Goal: Information Seeking & Learning: Find specific fact

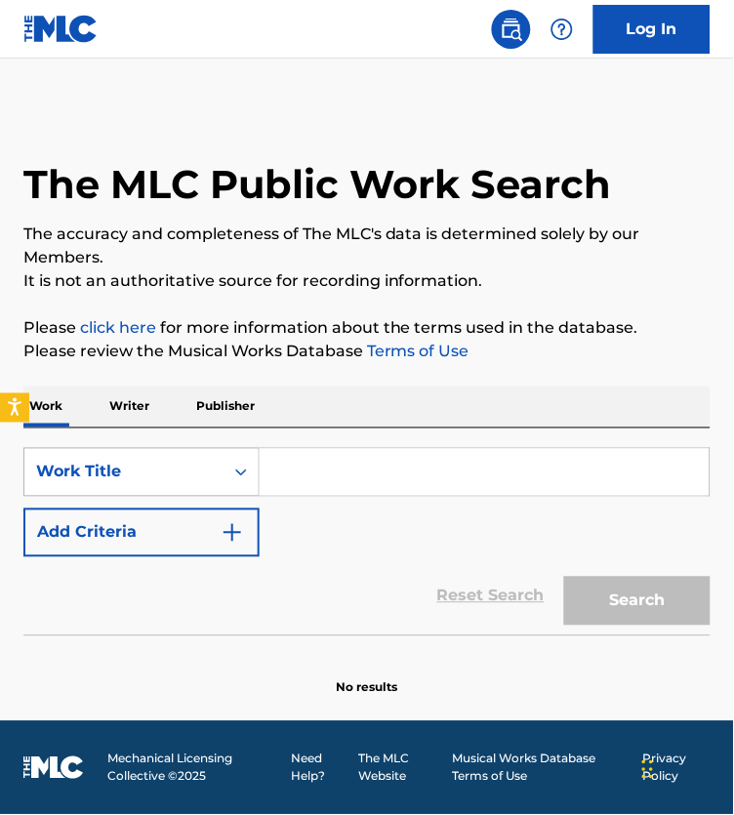
click at [152, 478] on div "Work Title" at bounding box center [124, 472] width 176 height 23
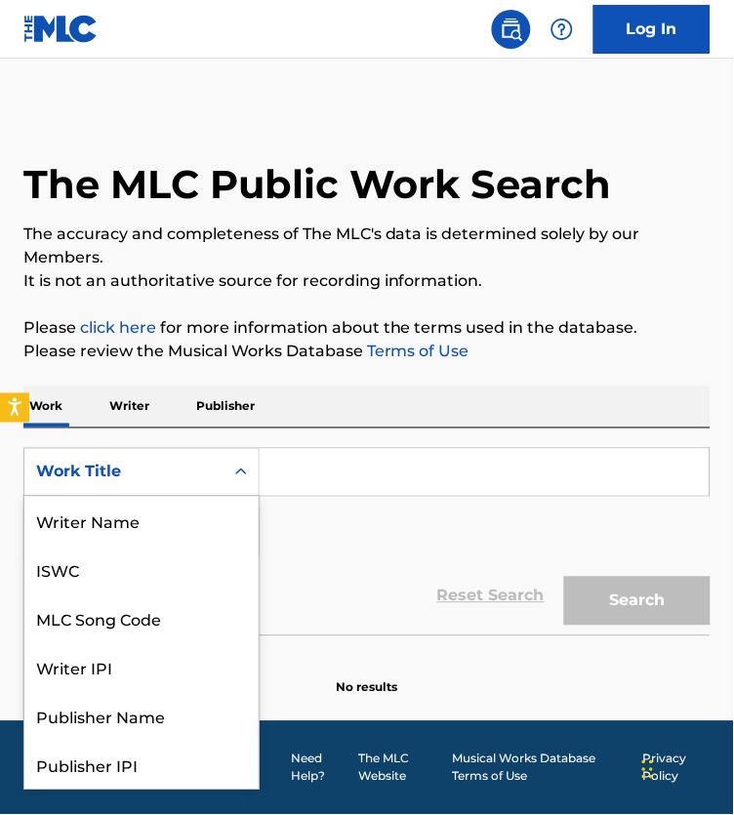
scroll to position [105, 0]
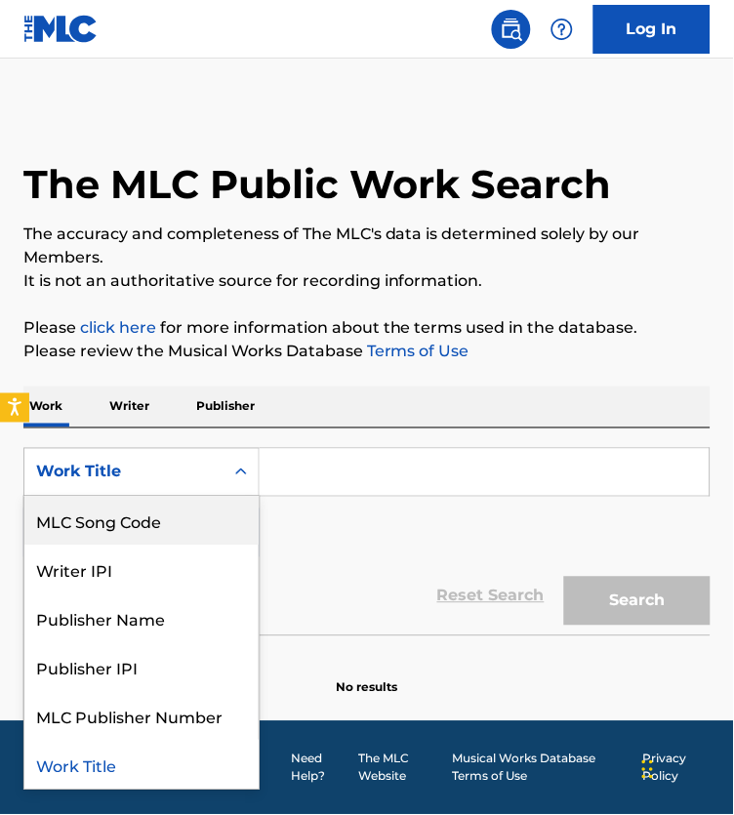
click at [136, 521] on div "MLC Song Code" at bounding box center [141, 521] width 234 height 49
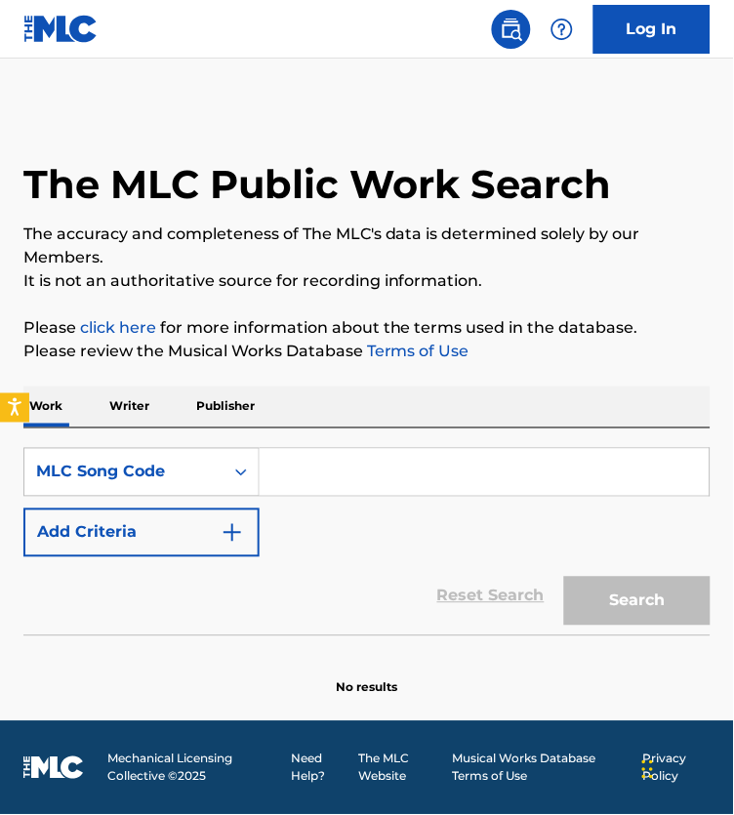
click at [343, 472] on input "Search Form" at bounding box center [485, 472] width 450 height 47
paste input "L12952"
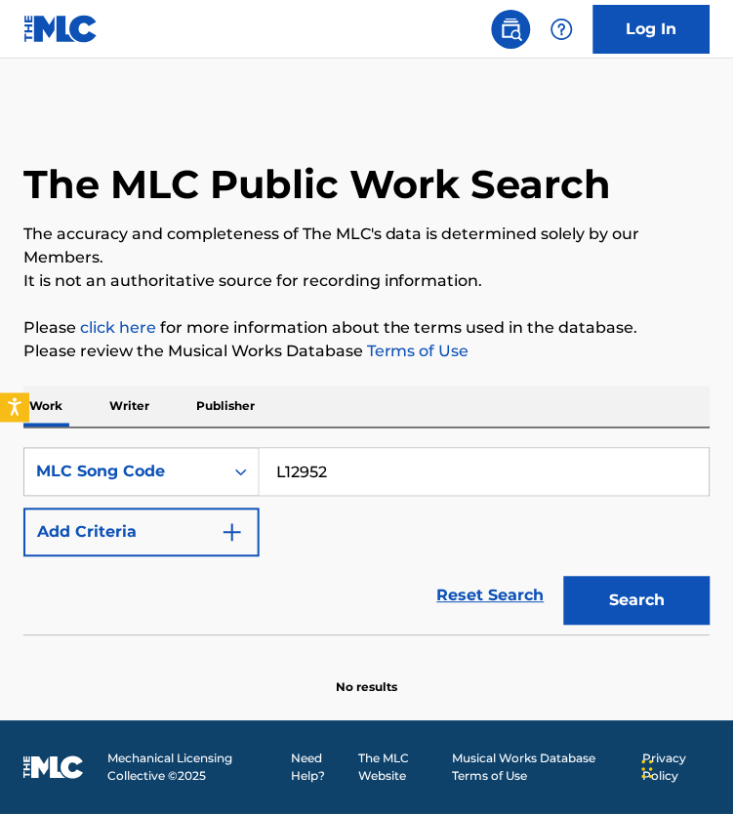
type input "L12952"
click at [649, 626] on button "Search" at bounding box center [637, 601] width 146 height 49
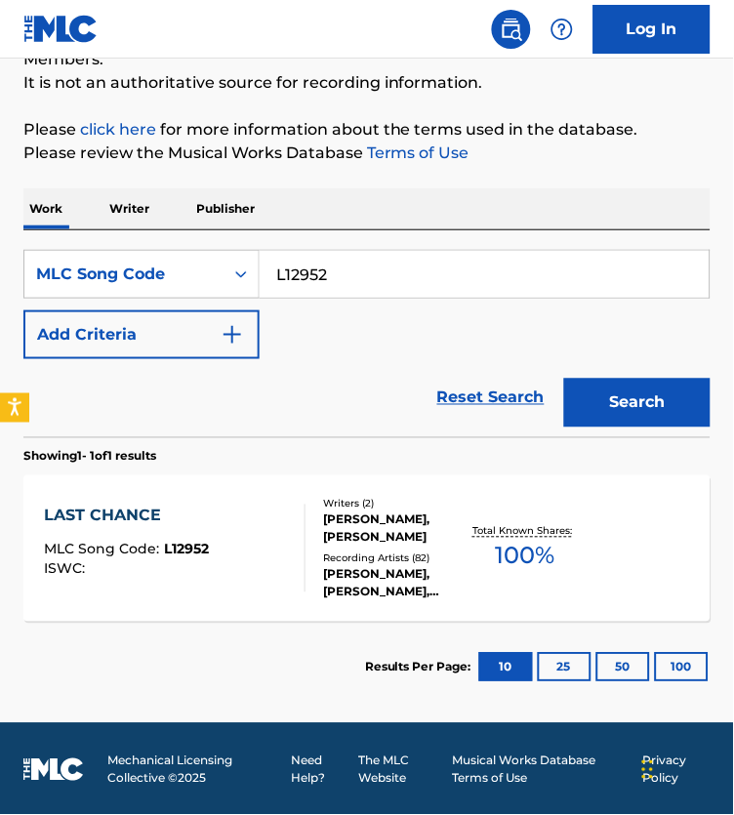
scroll to position [234, 0]
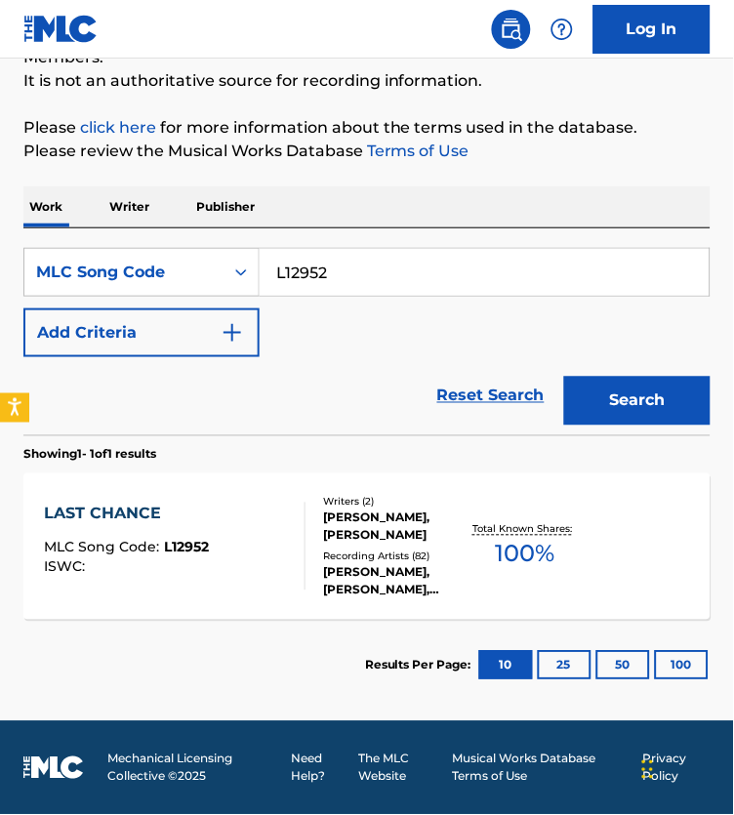
click at [346, 528] on div "[PERSON_NAME], [PERSON_NAME]" at bounding box center [396, 527] width 144 height 35
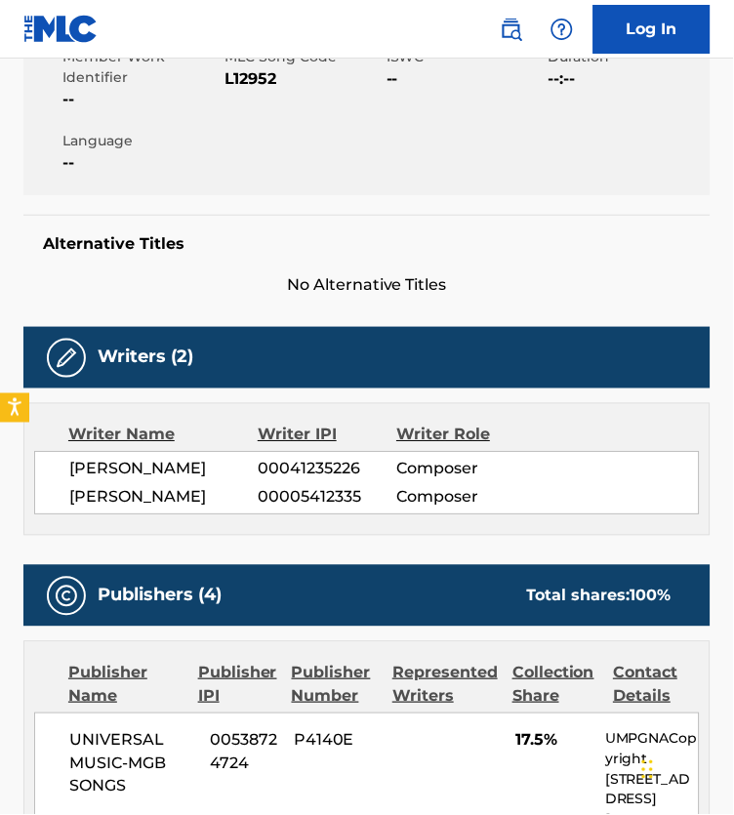
scroll to position [385, 0]
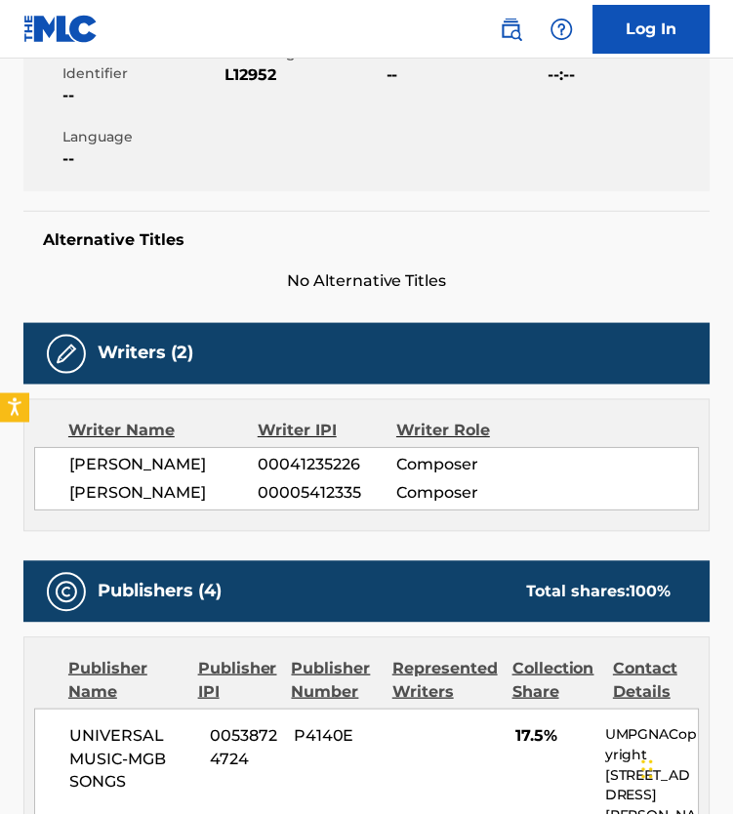
drag, startPoint x: 222, startPoint y: 551, endPoint x: 74, endPoint y: 491, distance: 159.0
click at [74, 491] on div "[PERSON_NAME] 00041235226 Composer [PERSON_NAME] 00005412335 Composer" at bounding box center [367, 479] width 666 height 63
copy div "[PERSON_NAME] 00041235226 Composer [PERSON_NAME]"
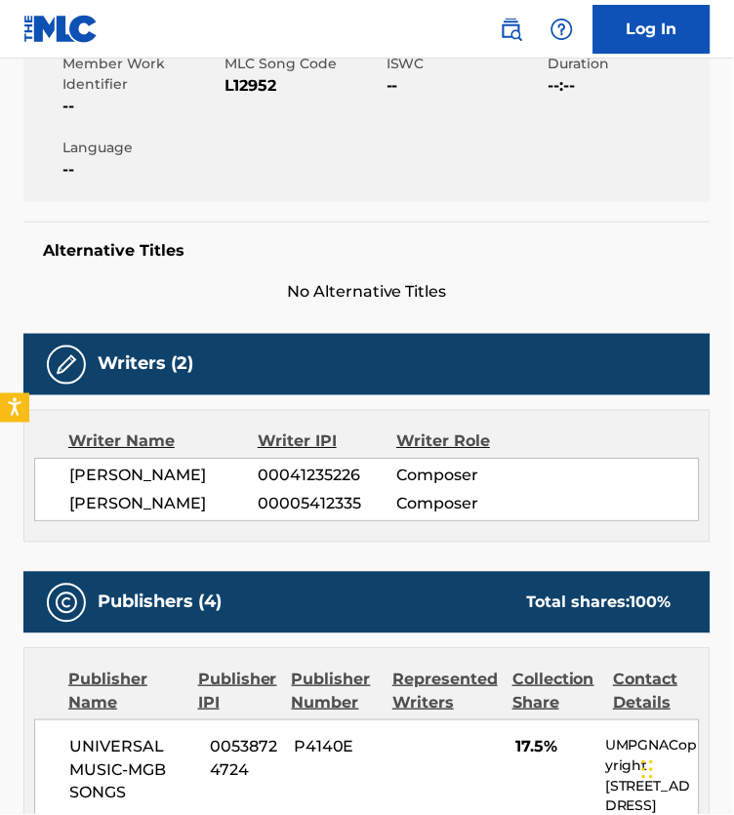
scroll to position [0, 0]
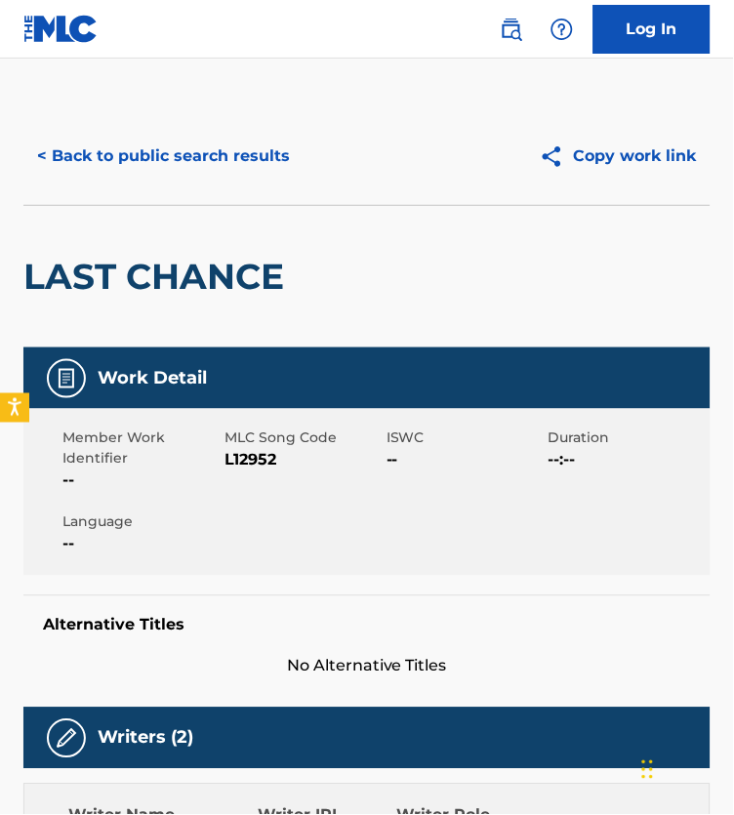
click at [128, 174] on button "< Back to public search results" at bounding box center [163, 156] width 280 height 49
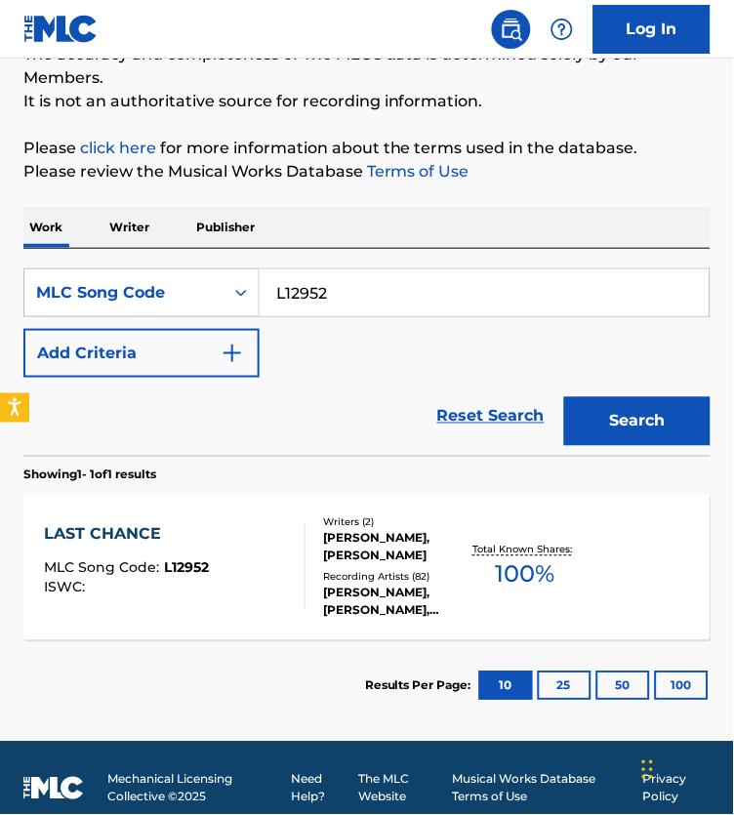
click at [330, 291] on input "L12952" at bounding box center [485, 292] width 450 height 47
paste input "SV7N6B"
type input "SV7N6B"
drag, startPoint x: 666, startPoint y: 432, endPoint x: 652, endPoint y: 428, distance: 14.5
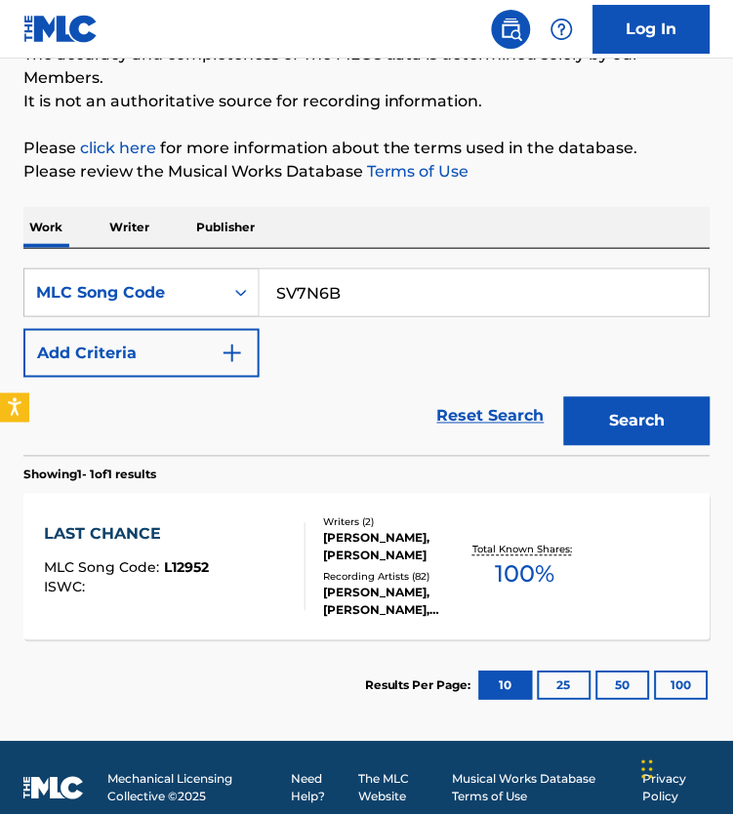
click at [666, 431] on button "Search" at bounding box center [637, 421] width 146 height 49
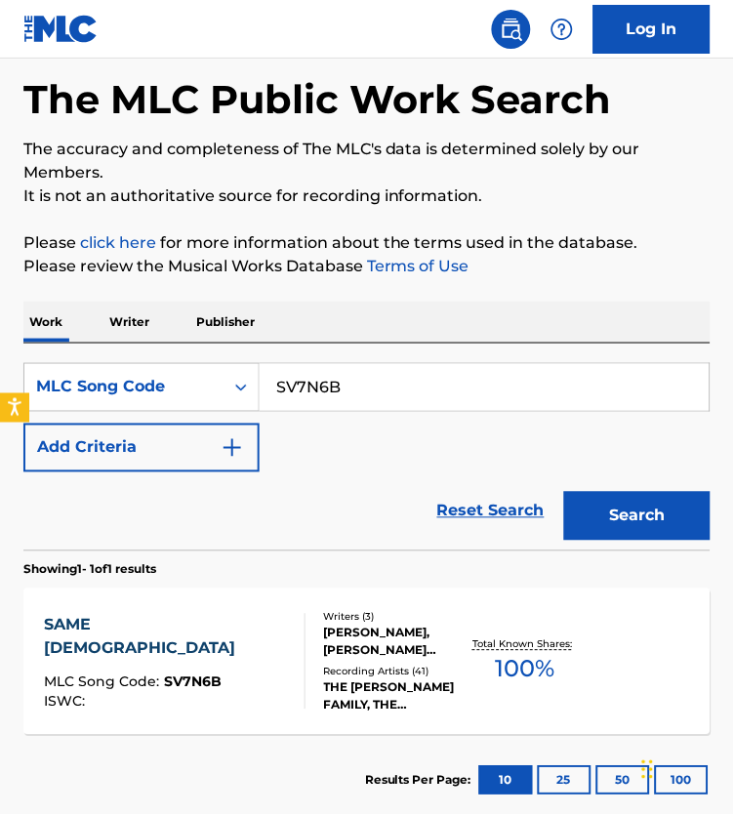
scroll to position [234, 0]
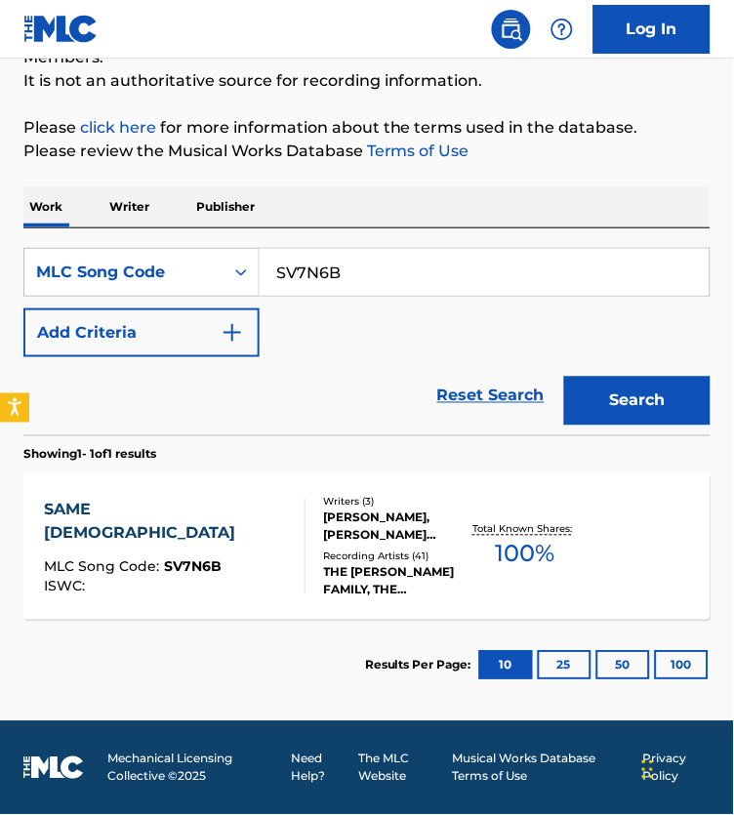
click at [303, 536] on div at bounding box center [297, 547] width 16 height 96
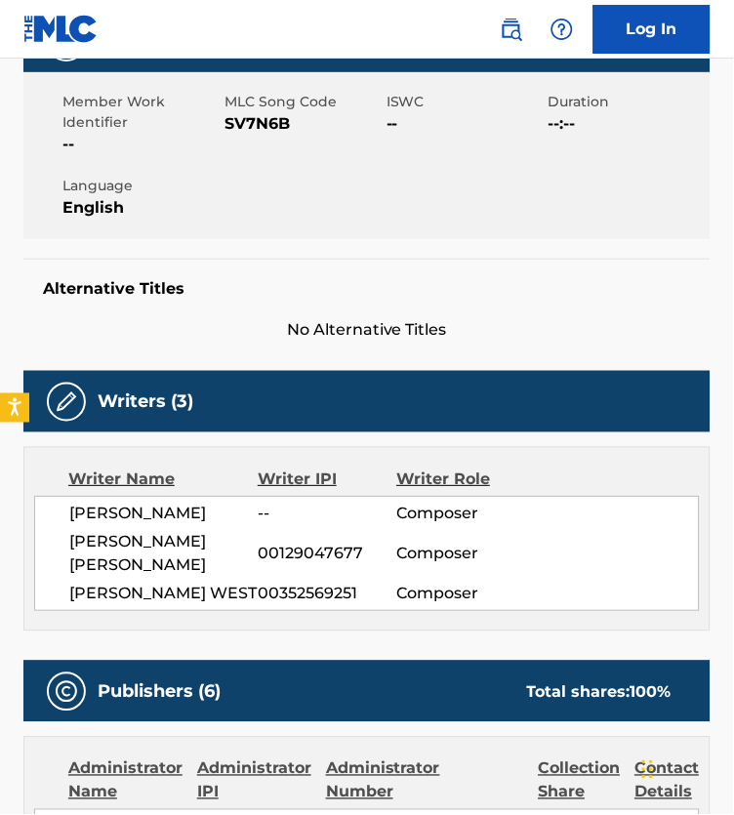
scroll to position [497, 0]
